Goal: Transaction & Acquisition: Book appointment/travel/reservation

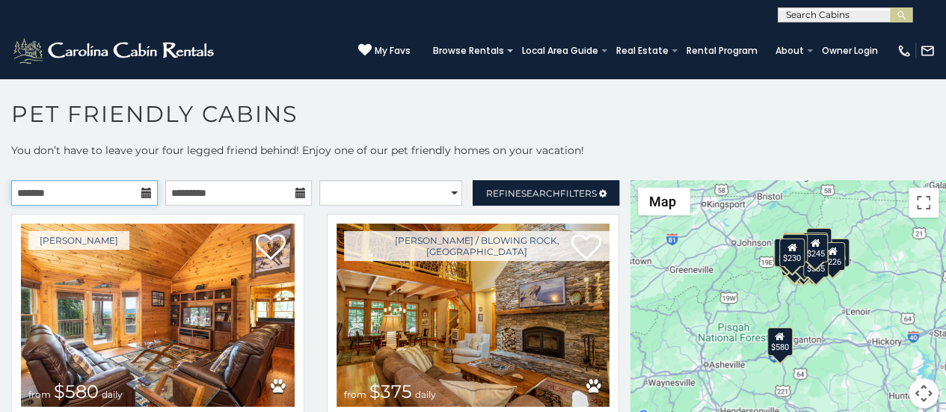
click at [106, 195] on input "text" at bounding box center [84, 192] width 147 height 25
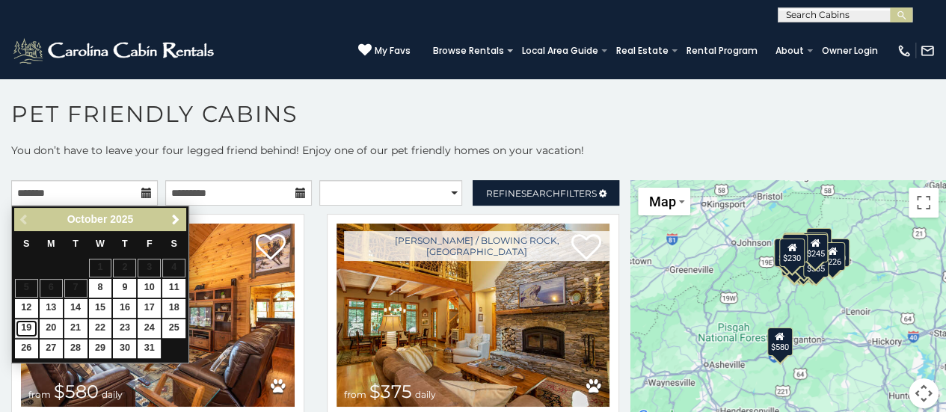
click at [22, 320] on link "19" at bounding box center [26, 328] width 23 height 19
type input "**********"
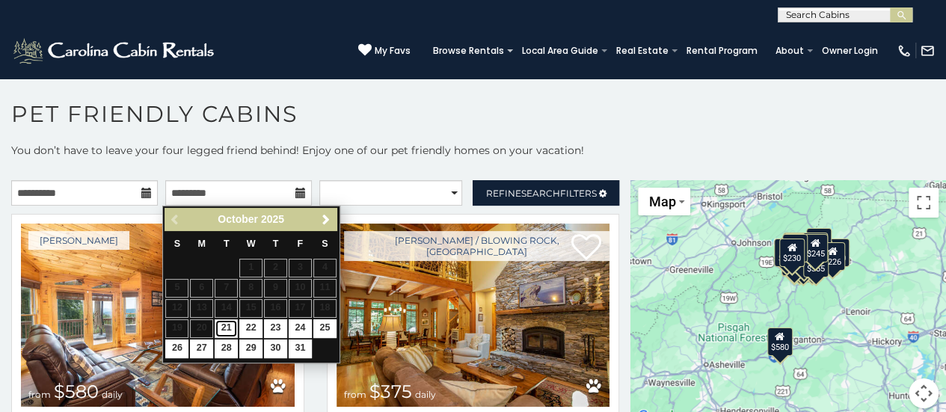
click at [224, 324] on link "21" at bounding box center [226, 328] width 23 height 19
type input "**********"
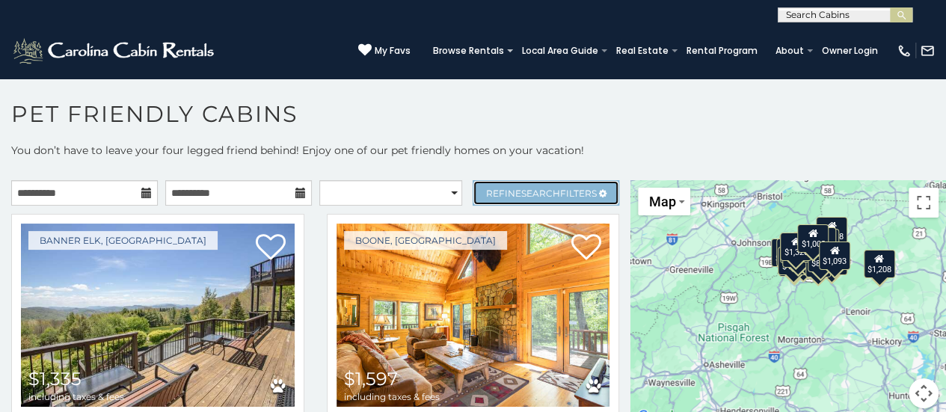
click at [566, 192] on span "Refine Search Filters" at bounding box center [541, 193] width 111 height 11
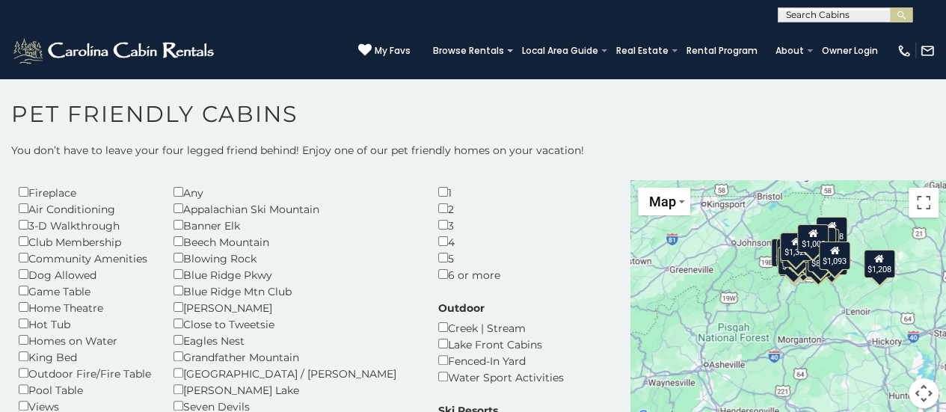
scroll to position [75, 0]
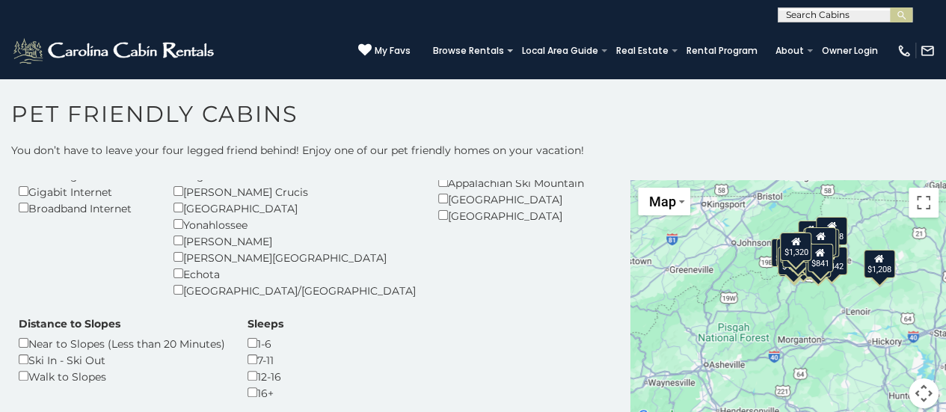
scroll to position [224, 0]
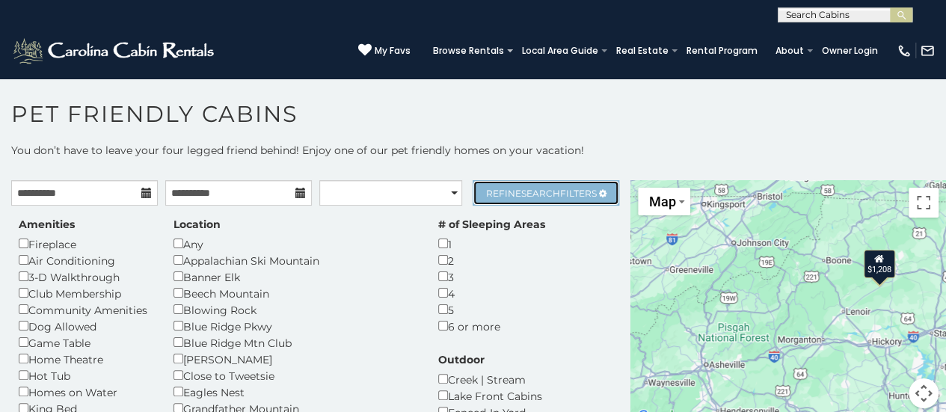
click at [542, 189] on span "Search" at bounding box center [540, 193] width 39 height 11
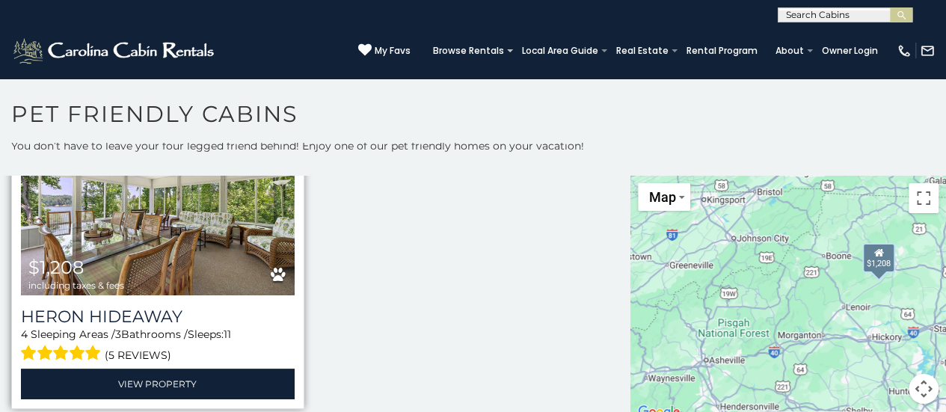
scroll to position [6, 0]
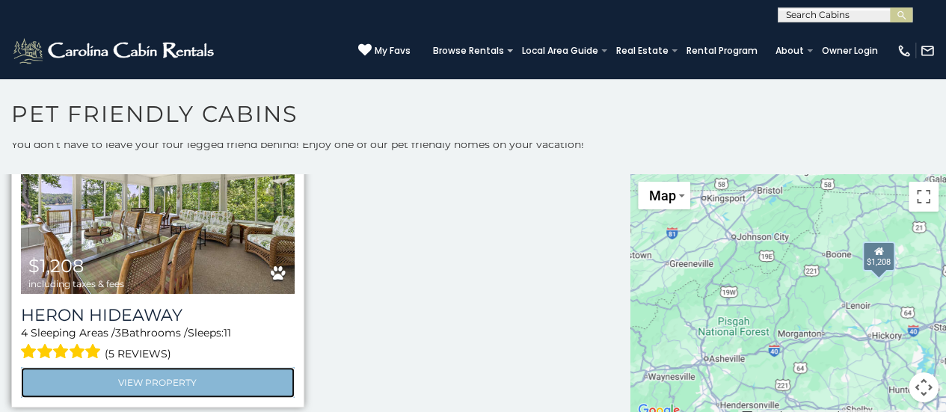
click at [151, 374] on link "View Property" at bounding box center [158, 382] width 274 height 31
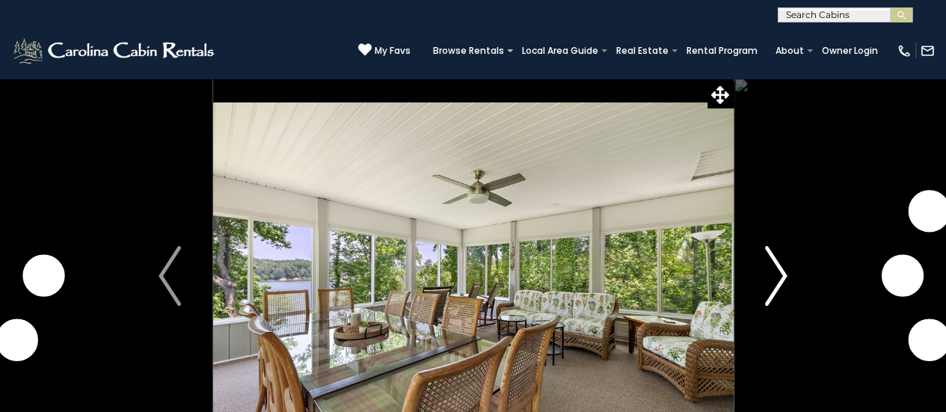
click at [779, 273] on img "Next" at bounding box center [776, 276] width 22 height 60
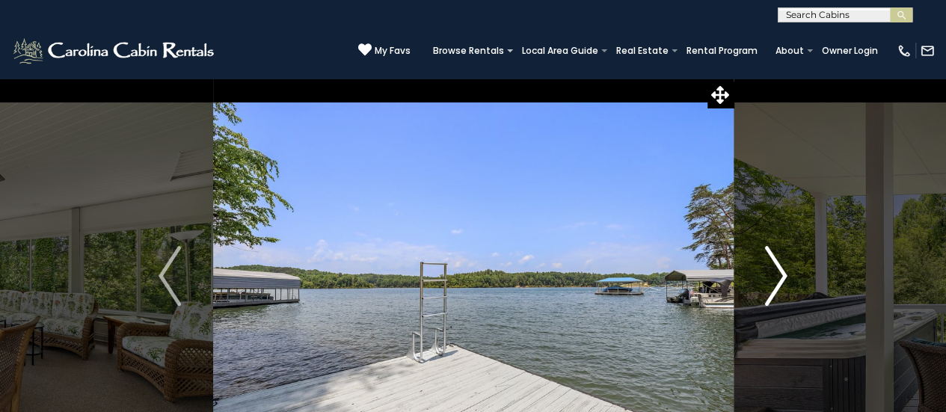
click at [779, 272] on img "Next" at bounding box center [776, 276] width 22 height 60
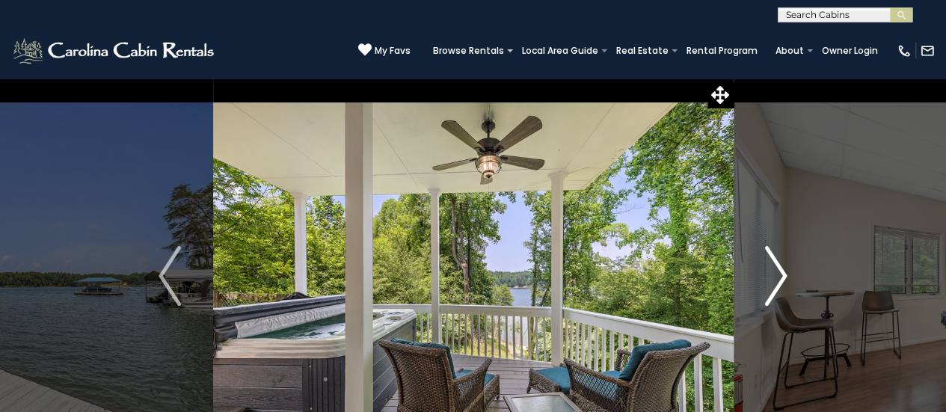
click at [779, 272] on img "Next" at bounding box center [776, 276] width 22 height 60
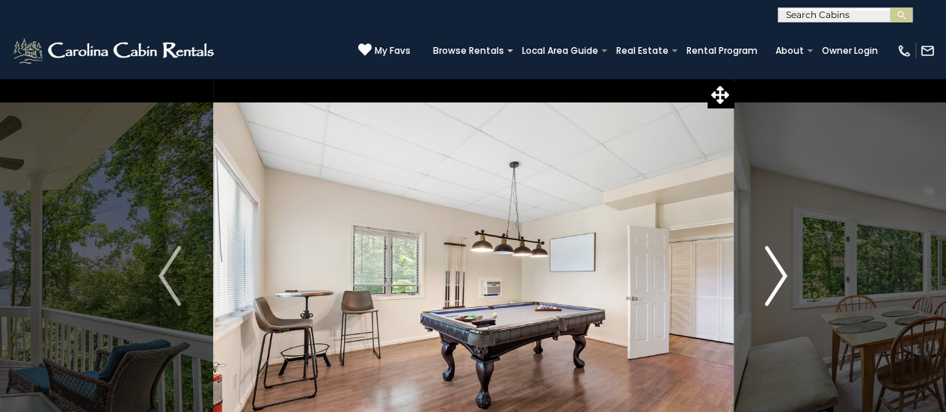
click at [779, 272] on img "Next" at bounding box center [776, 276] width 22 height 60
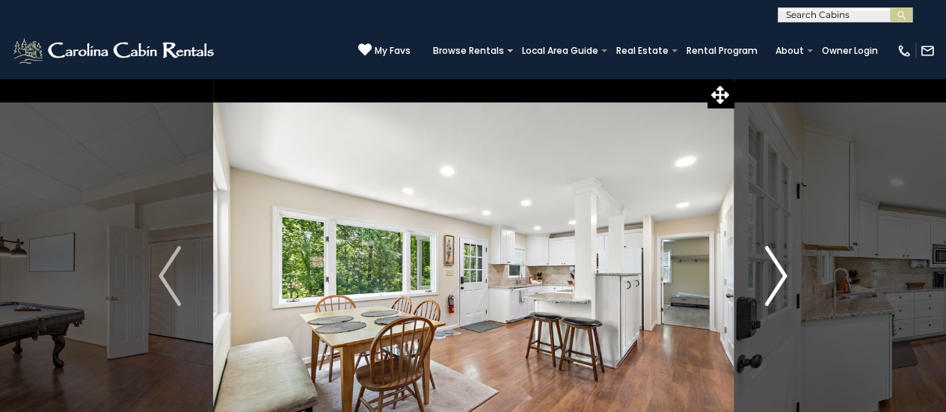
click at [779, 272] on img "Next" at bounding box center [776, 276] width 22 height 60
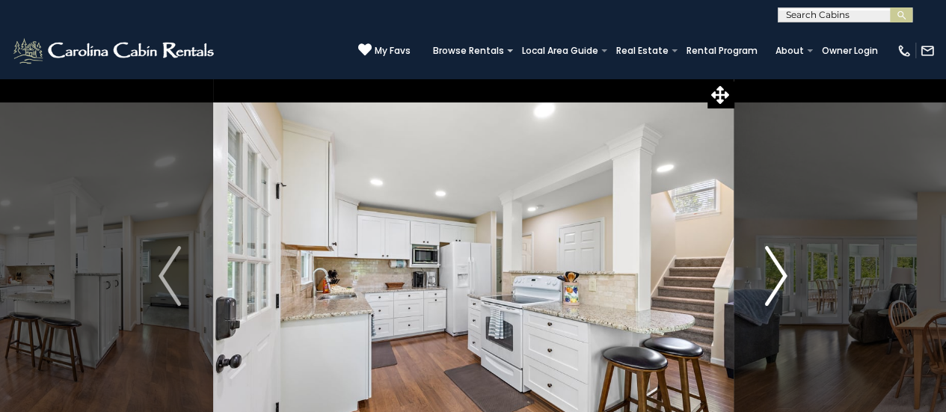
click at [779, 272] on img "Next" at bounding box center [776, 276] width 22 height 60
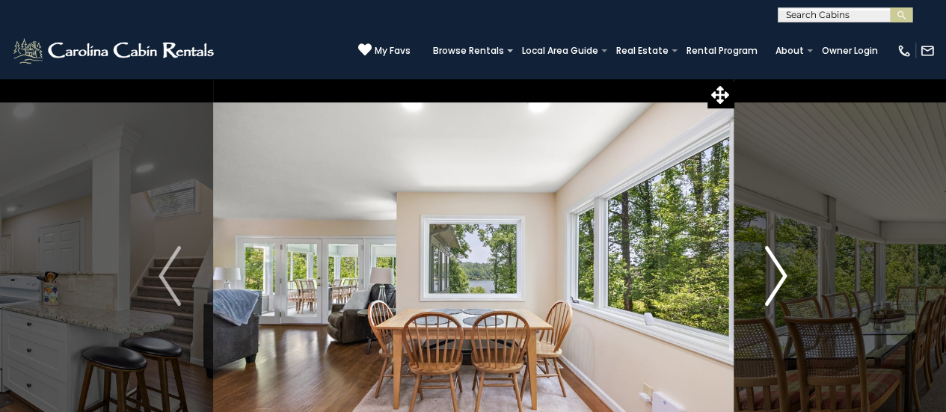
click at [779, 272] on img "Next" at bounding box center [776, 276] width 22 height 60
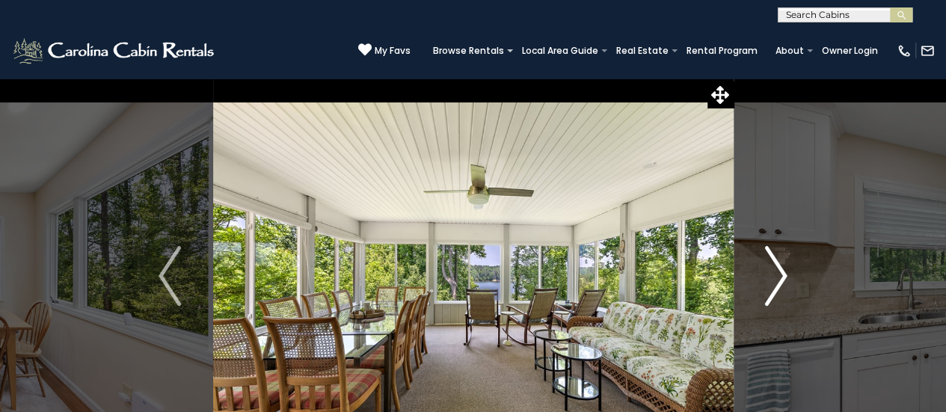
click at [779, 272] on img "Next" at bounding box center [776, 276] width 22 height 60
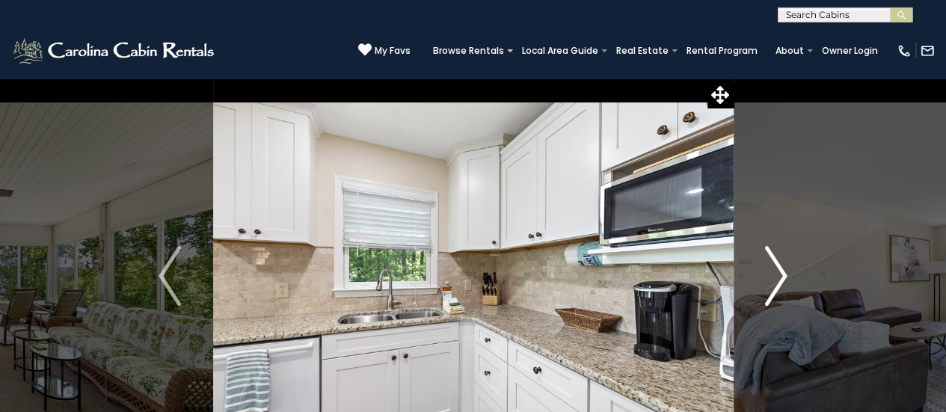
click at [779, 272] on img "Next" at bounding box center [776, 276] width 22 height 60
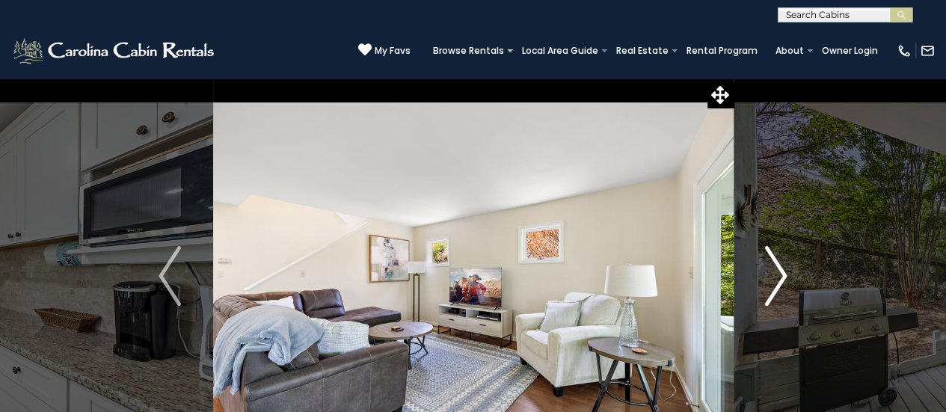
click at [779, 272] on img "Next" at bounding box center [776, 276] width 22 height 60
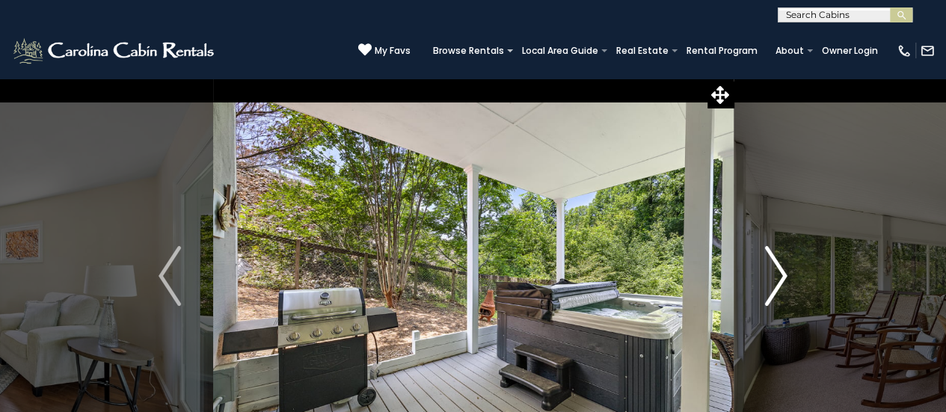
click at [779, 272] on img "Next" at bounding box center [776, 276] width 22 height 60
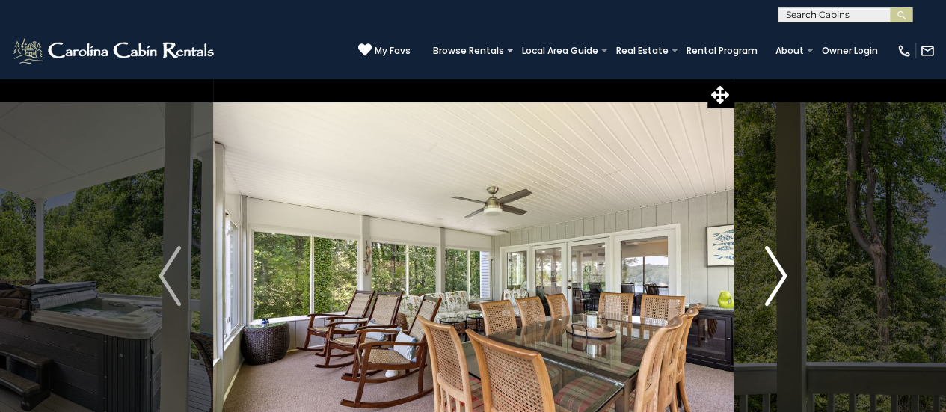
click at [779, 272] on img "Next" at bounding box center [776, 276] width 22 height 60
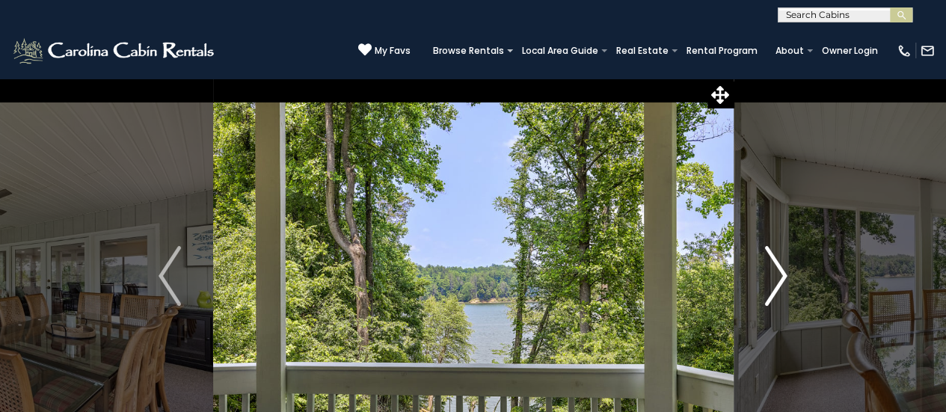
click at [779, 272] on img "Next" at bounding box center [776, 276] width 22 height 60
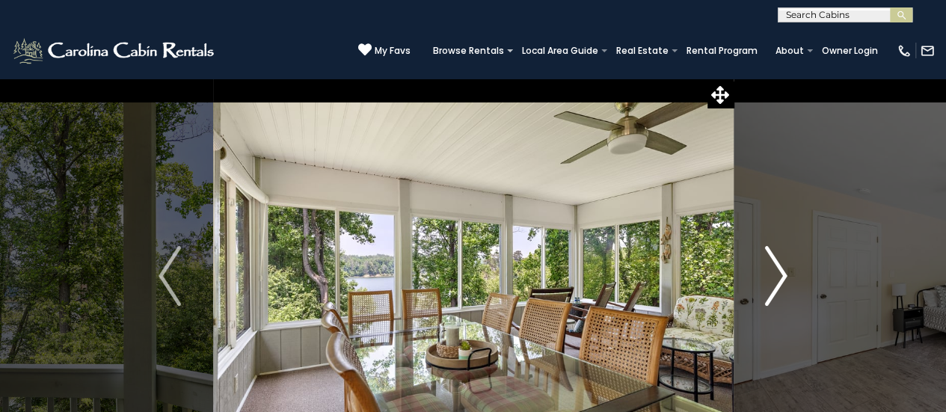
click at [779, 272] on img "Next" at bounding box center [776, 276] width 22 height 60
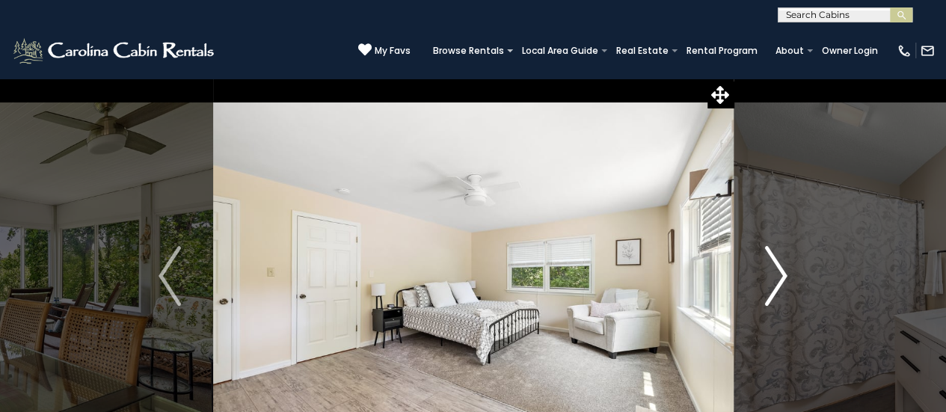
click at [779, 272] on img "Next" at bounding box center [776, 276] width 22 height 60
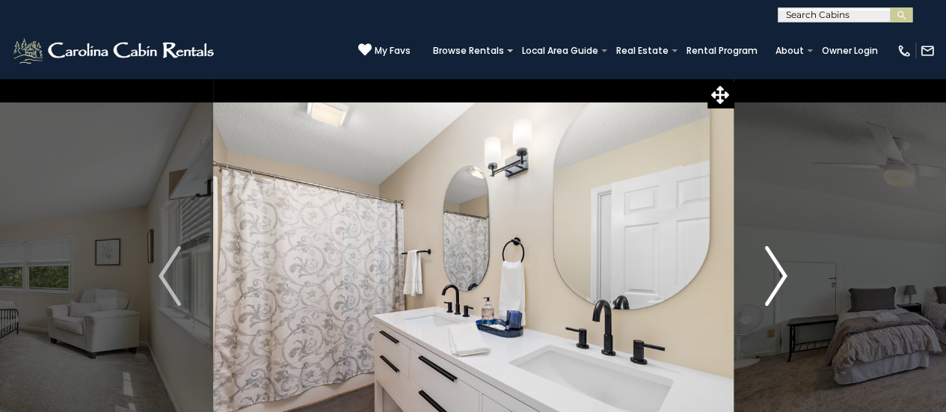
click at [779, 272] on img "Next" at bounding box center [776, 276] width 22 height 60
